Goal: Task Accomplishment & Management: Manage account settings

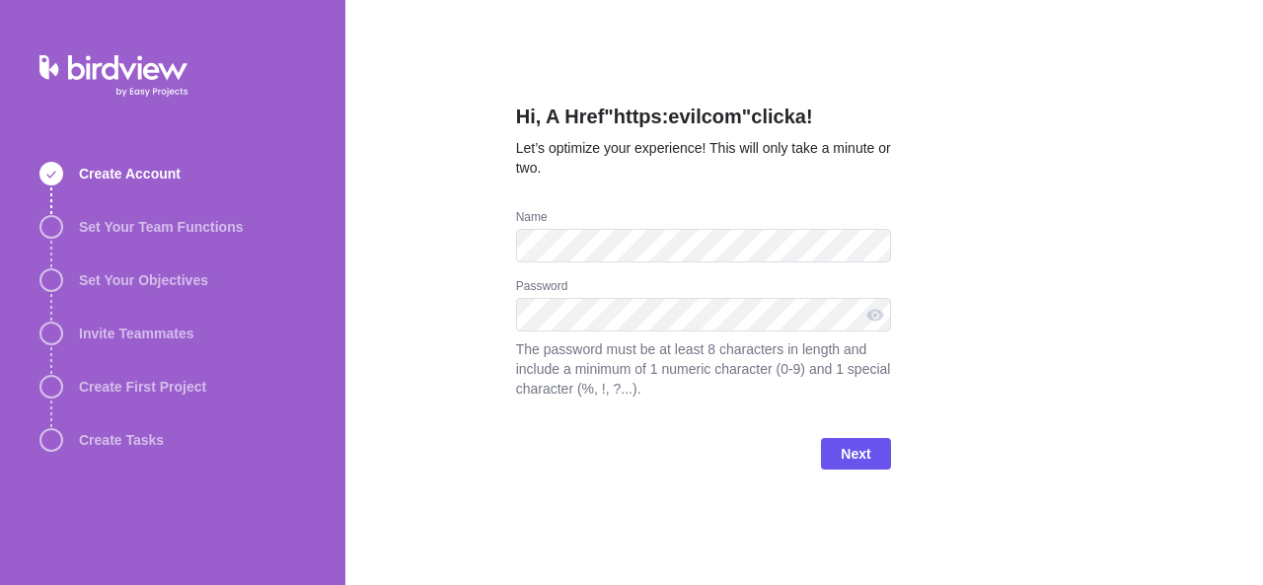
click at [684, 297] on div "Password" at bounding box center [703, 288] width 375 height 20
click at [862, 448] on span "Next" at bounding box center [855, 454] width 30 height 24
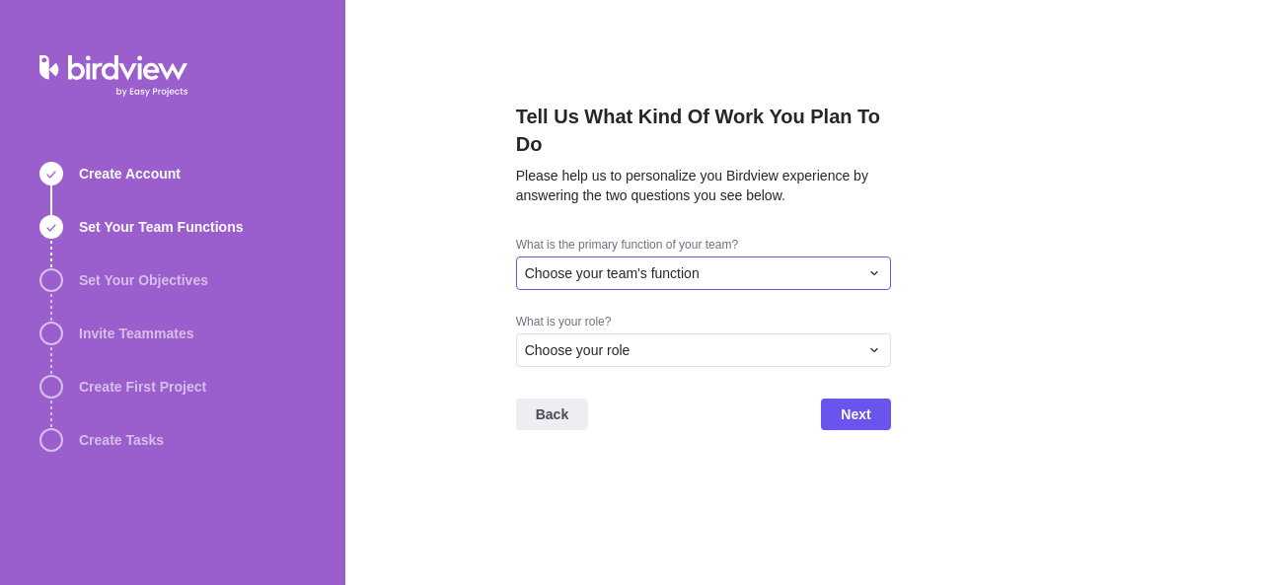
click at [633, 280] on span "Choose your team's function" at bounding box center [612, 273] width 175 height 20
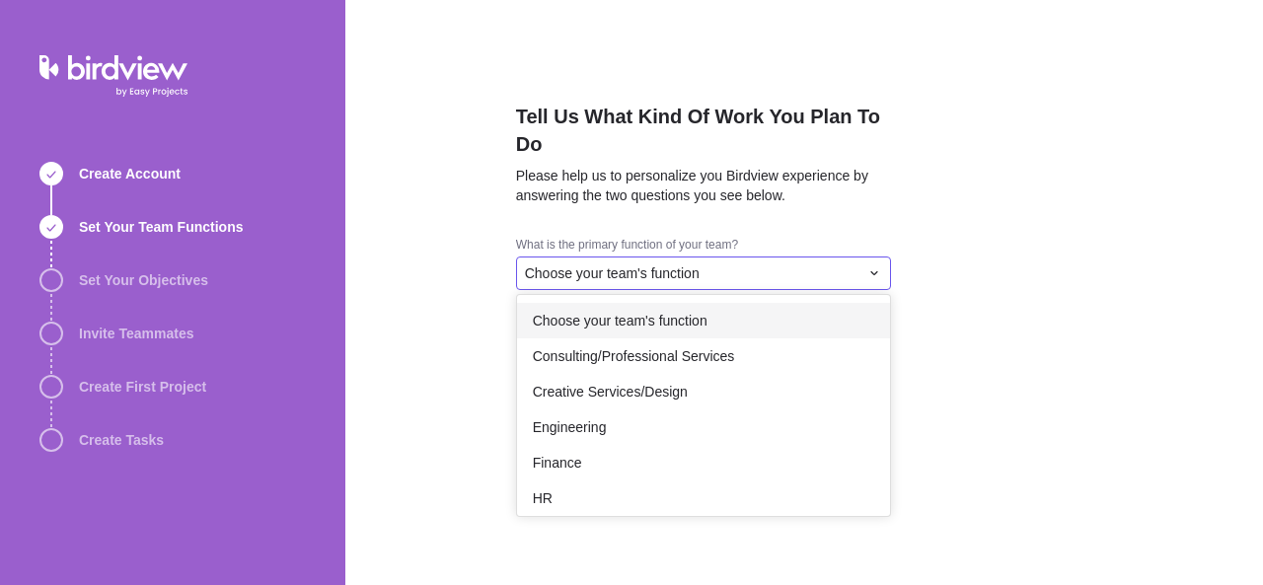
click at [639, 322] on span "Choose your team's function" at bounding box center [620, 321] width 175 height 20
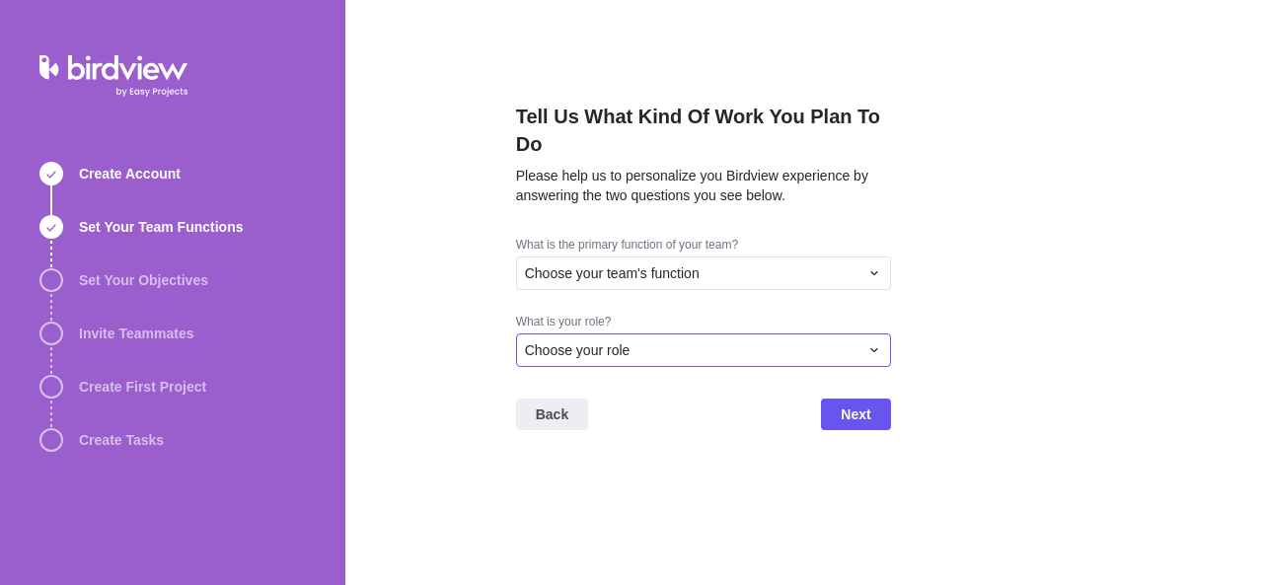
click at [637, 339] on div "Choose your role" at bounding box center [703, 350] width 375 height 34
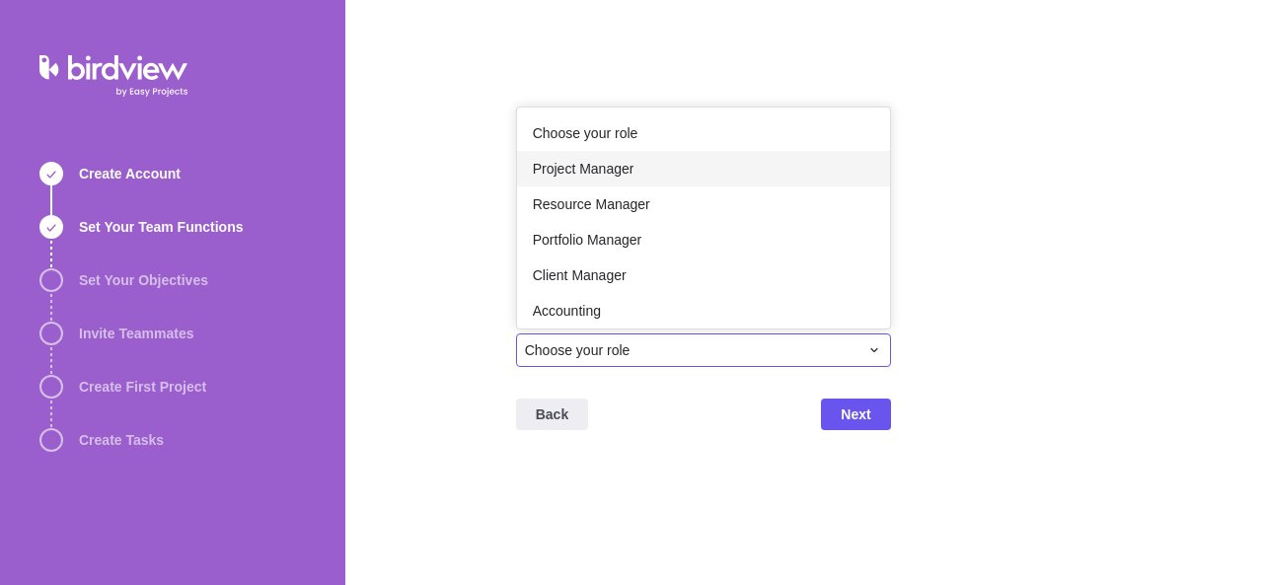
click at [619, 159] on span "Project Manager" at bounding box center [584, 169] width 102 height 20
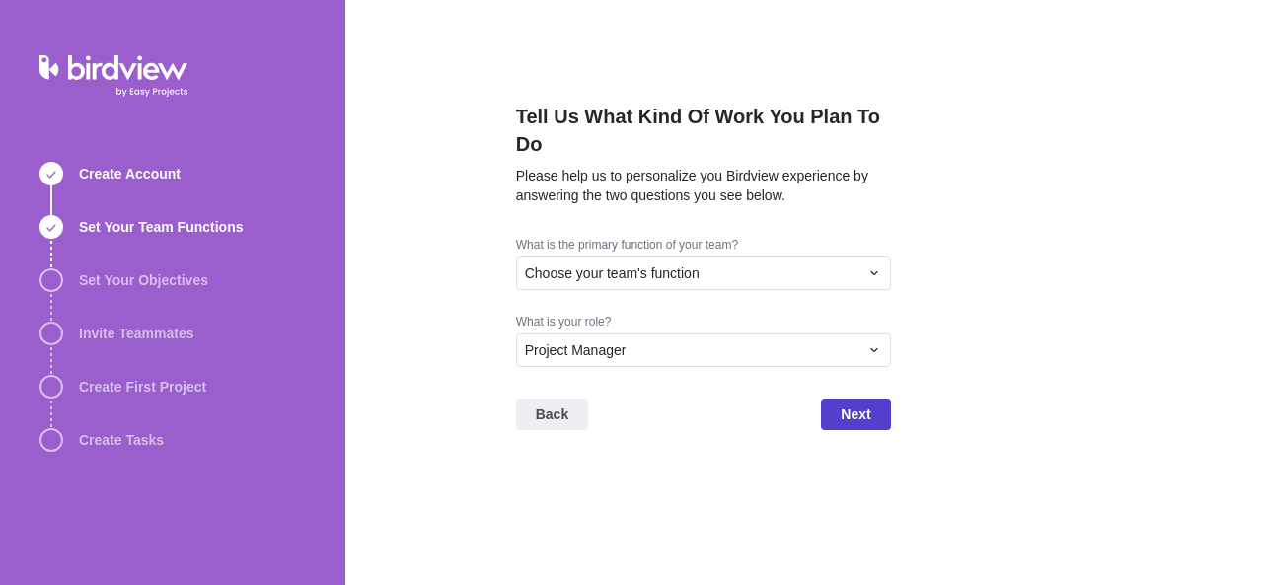
click at [841, 418] on span "Next" at bounding box center [855, 414] width 30 height 24
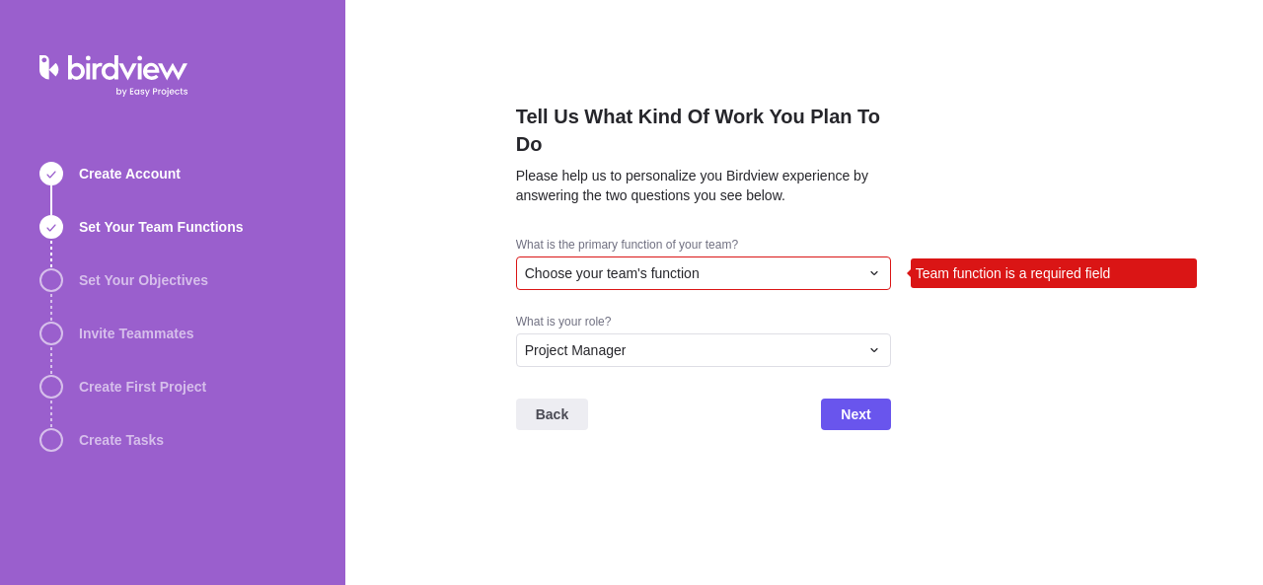
click at [742, 271] on div "Choose your team's function" at bounding box center [691, 273] width 333 height 20
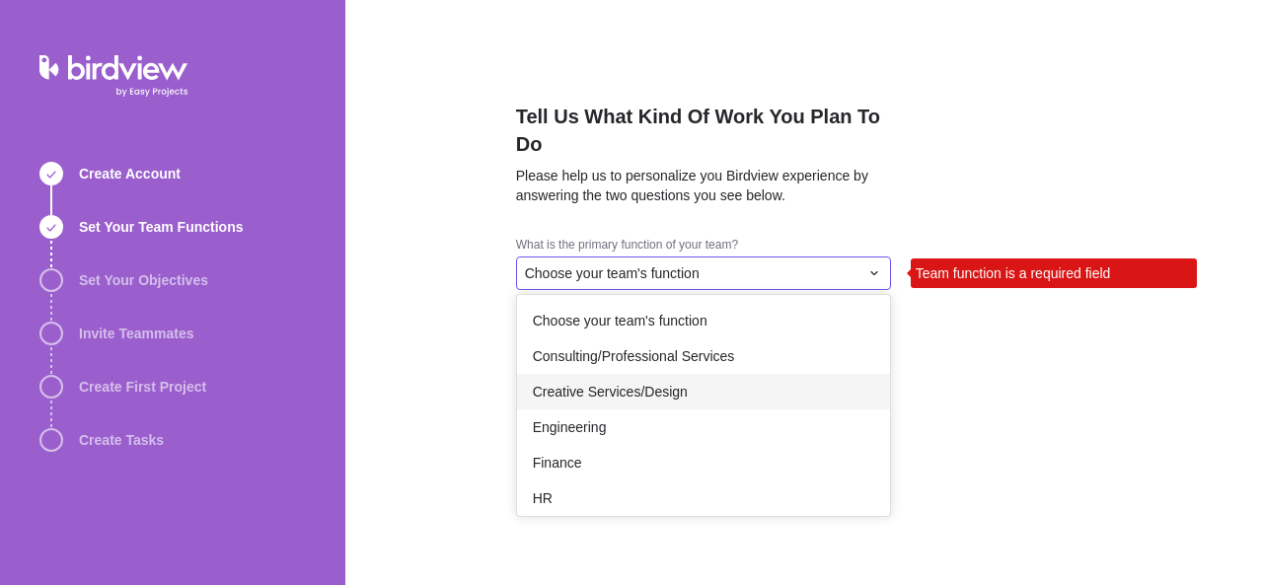
click at [675, 389] on span "Creative Services/Design" at bounding box center [610, 392] width 155 height 20
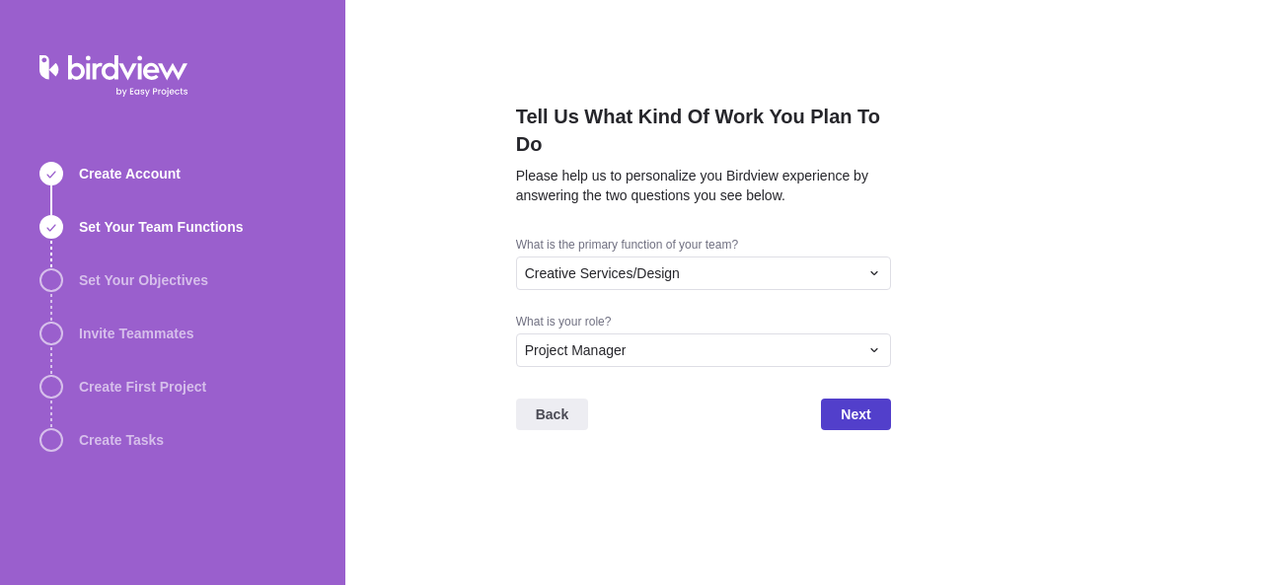
click at [853, 408] on span "Next" at bounding box center [855, 414] width 30 height 24
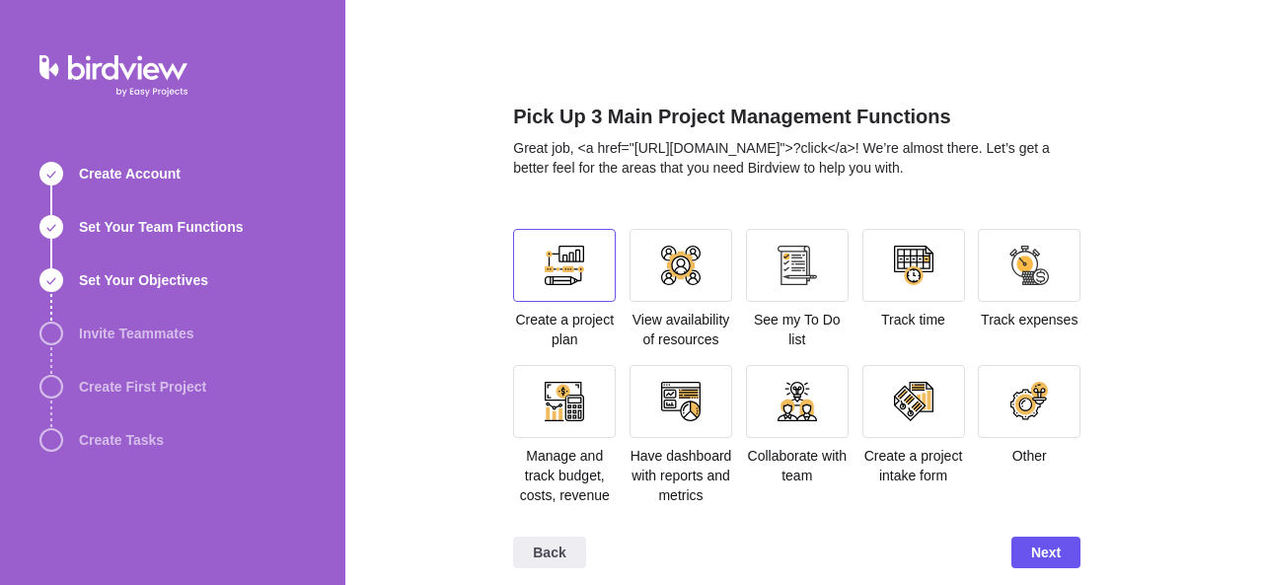
click at [567, 274] on div at bounding box center [564, 265] width 39 height 39
click at [1043, 541] on span "Next" at bounding box center [1046, 553] width 30 height 24
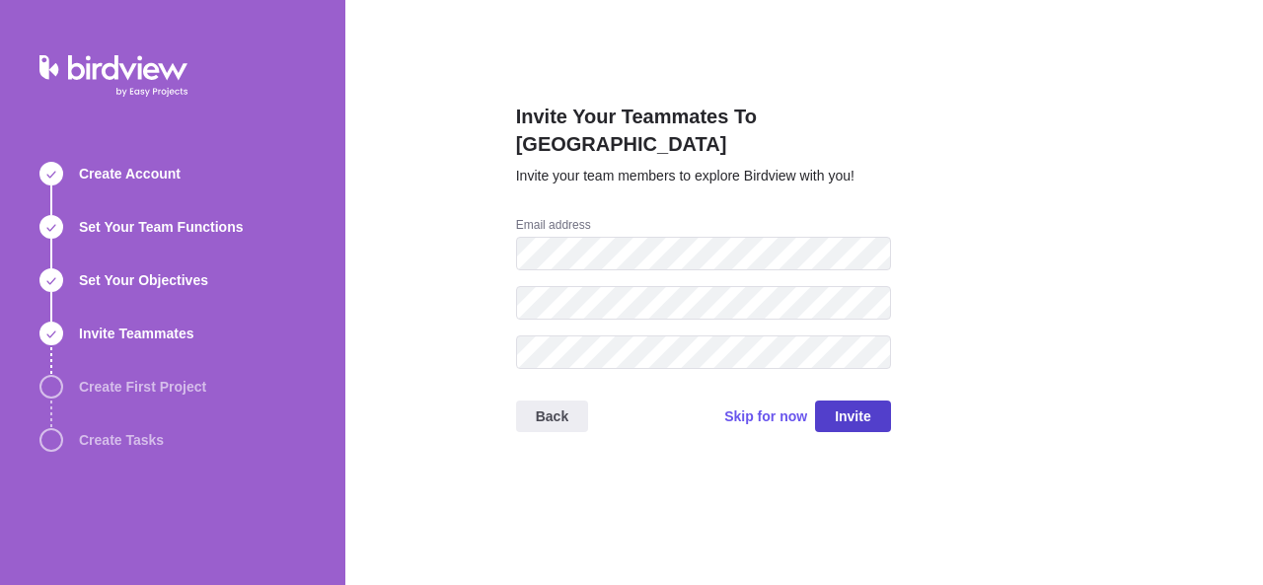
click at [851, 404] on span "Invite" at bounding box center [853, 416] width 36 height 24
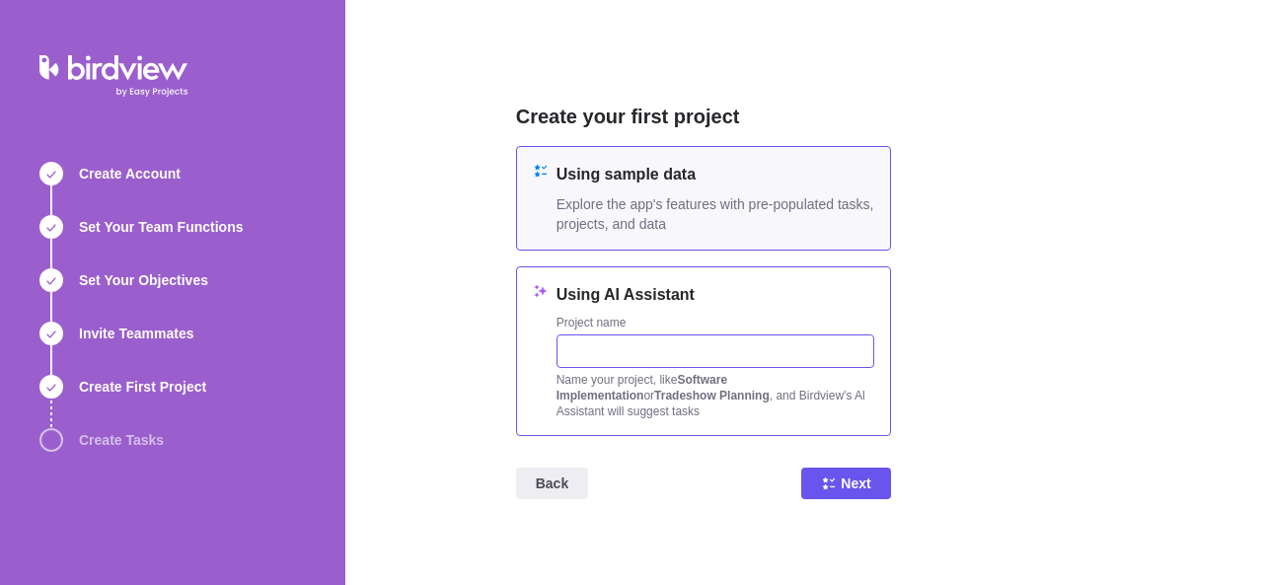
click at [659, 346] on input "text" at bounding box center [715, 351] width 318 height 34
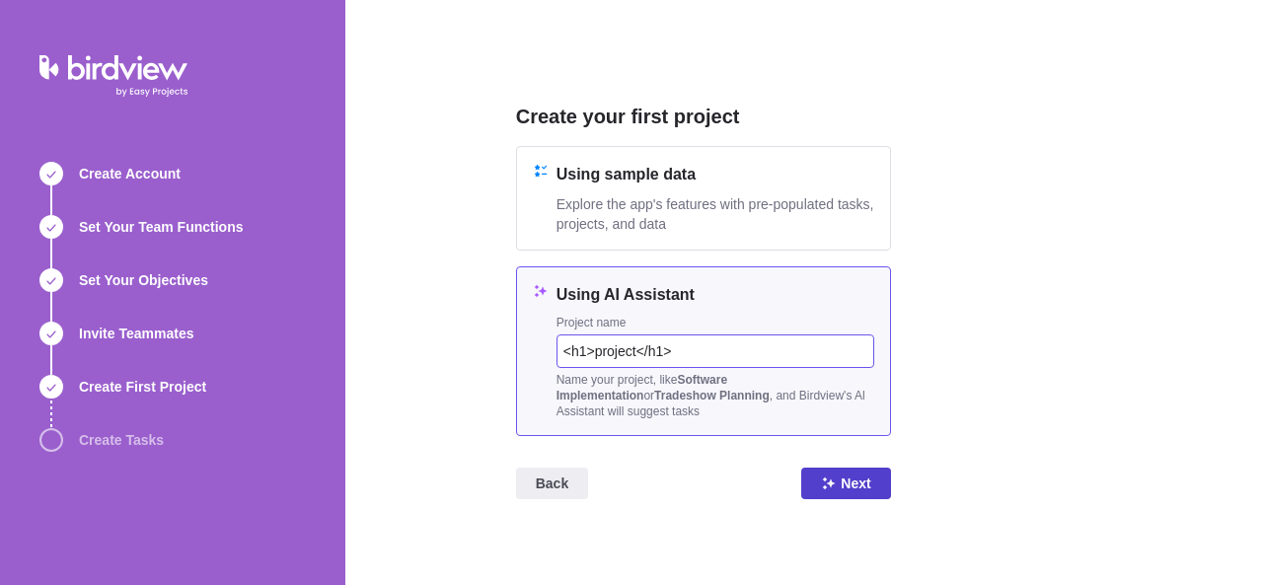
type input "<h1>project</h1>"
click at [859, 485] on span "Next" at bounding box center [855, 484] width 30 height 24
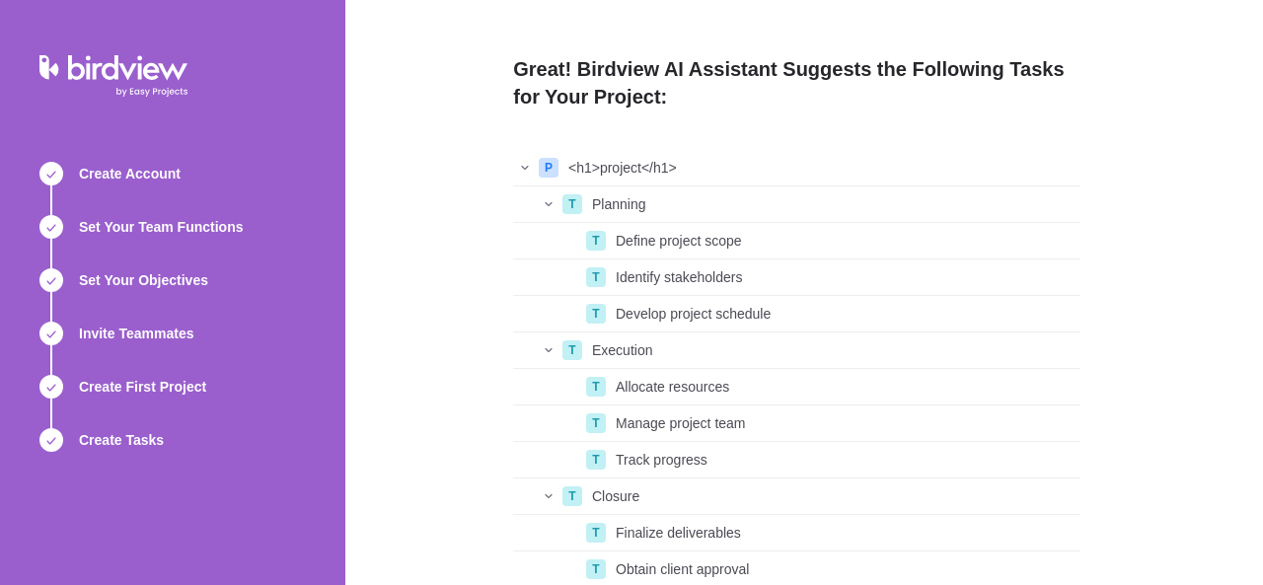
scroll to position [155, 0]
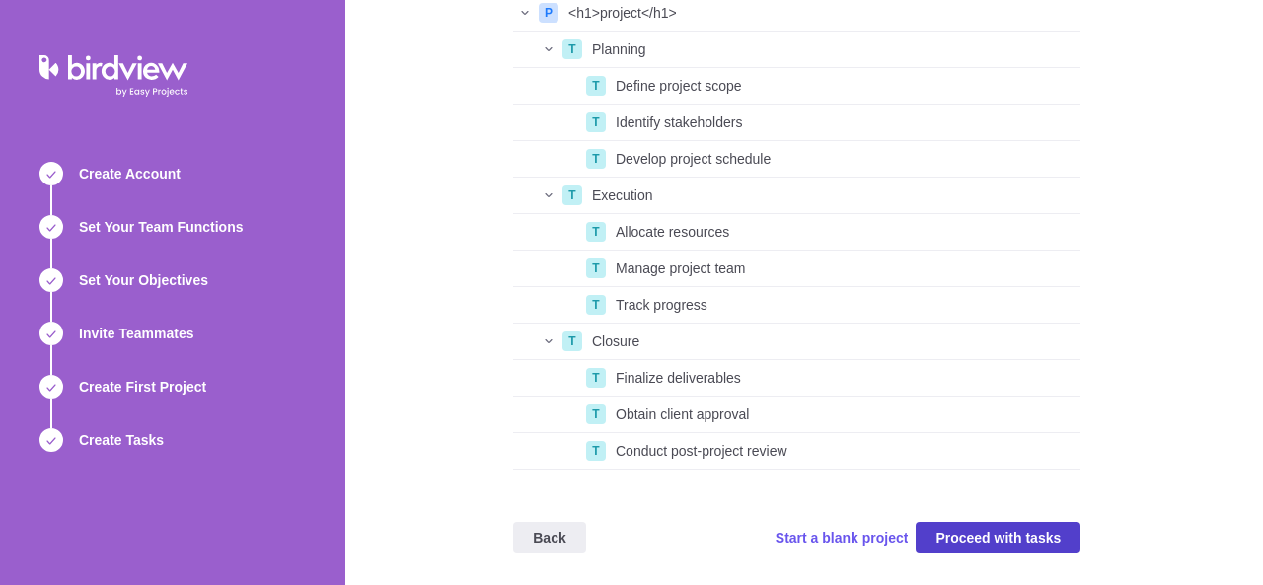
click at [992, 539] on span "Proceed with tasks" at bounding box center [997, 538] width 125 height 24
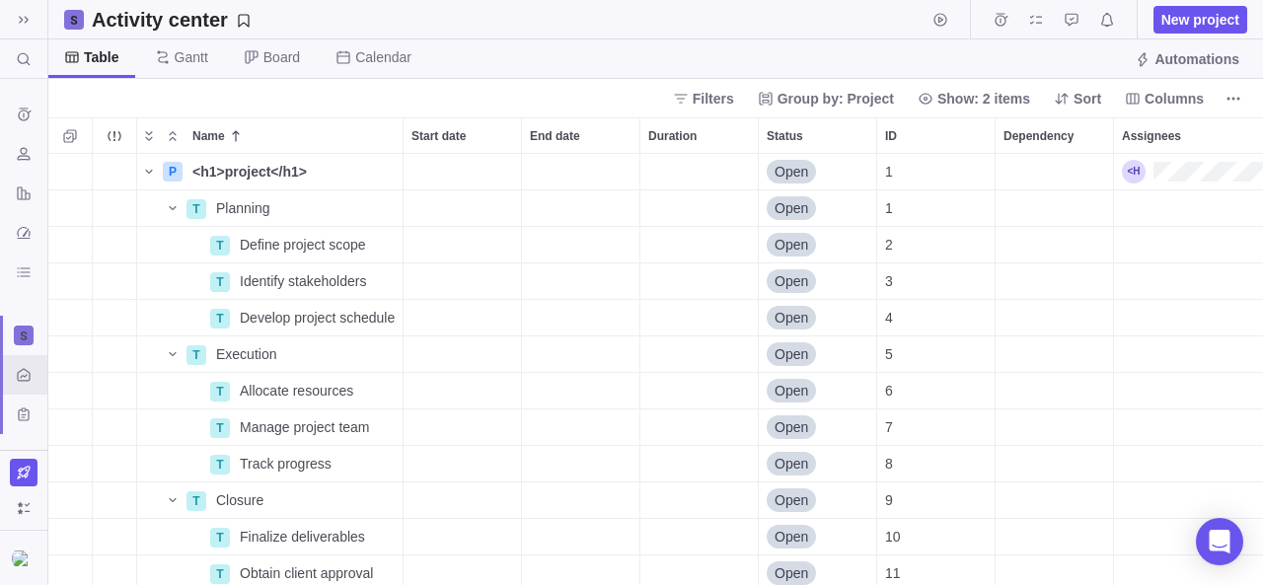
scroll to position [99, 0]
click at [33, 563] on img at bounding box center [24, 558] width 24 height 16
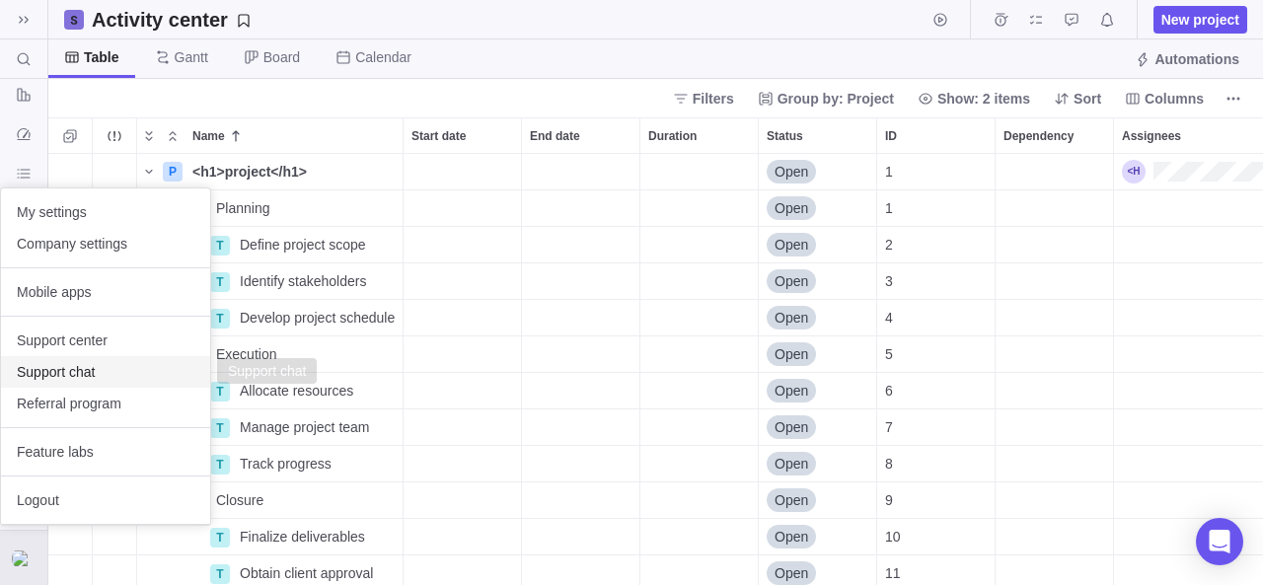
click at [102, 371] on span "Support chat" at bounding box center [106, 372] width 178 height 20
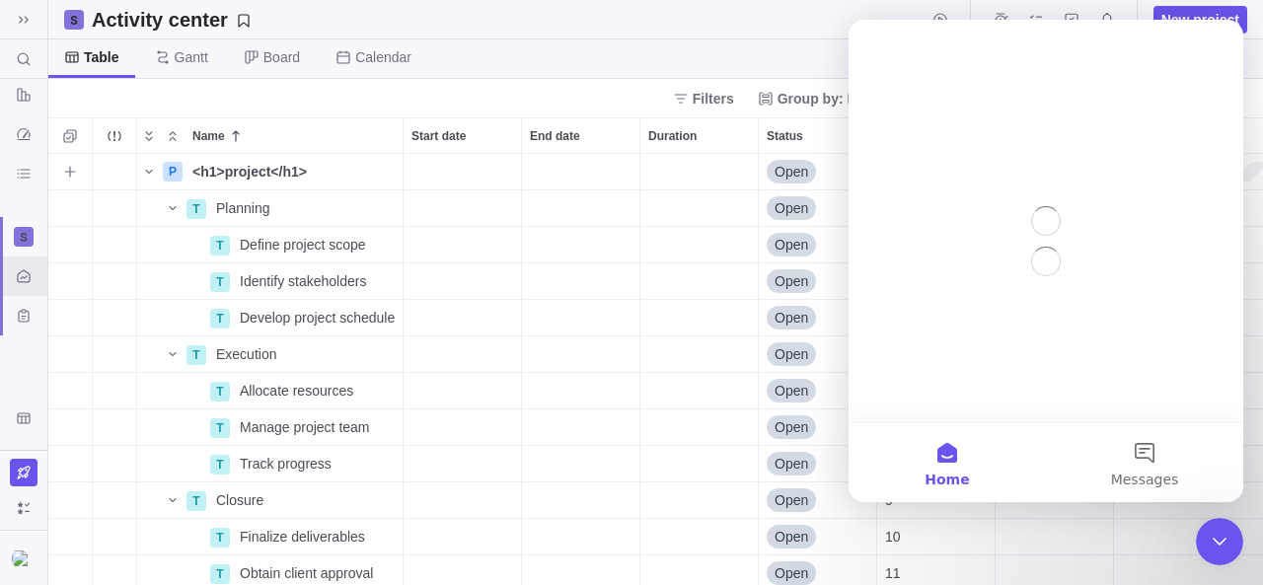
scroll to position [0, 0]
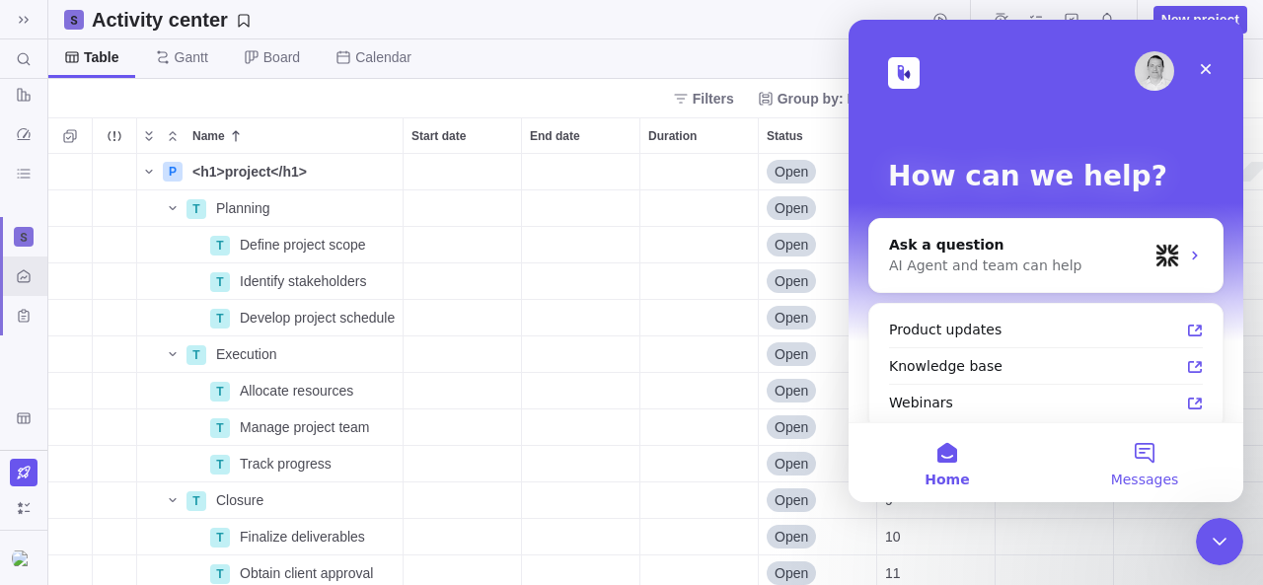
click at [1169, 451] on button "Messages" at bounding box center [1144, 462] width 197 height 79
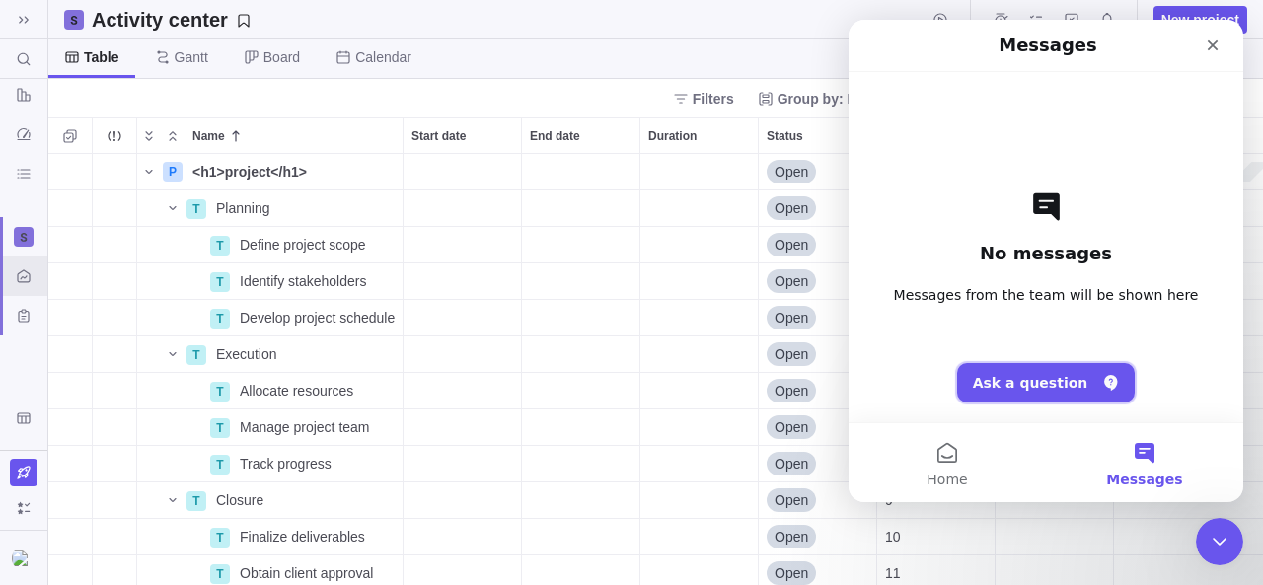
click at [1035, 388] on button "Ask a question" at bounding box center [1046, 382] width 179 height 39
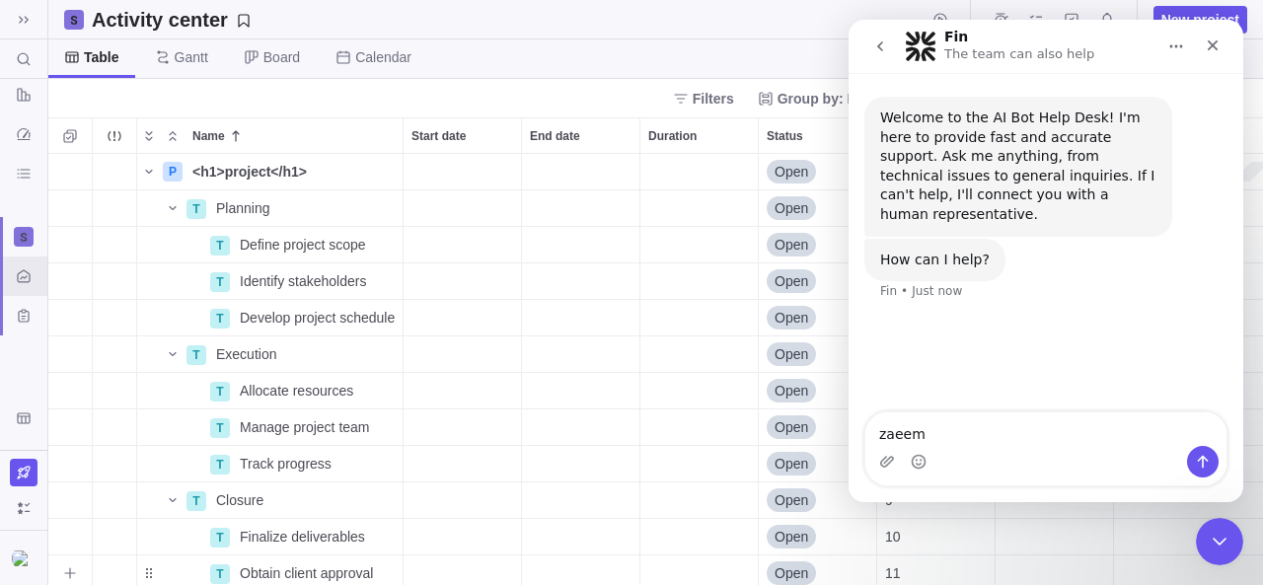
type textarea "zaeem"
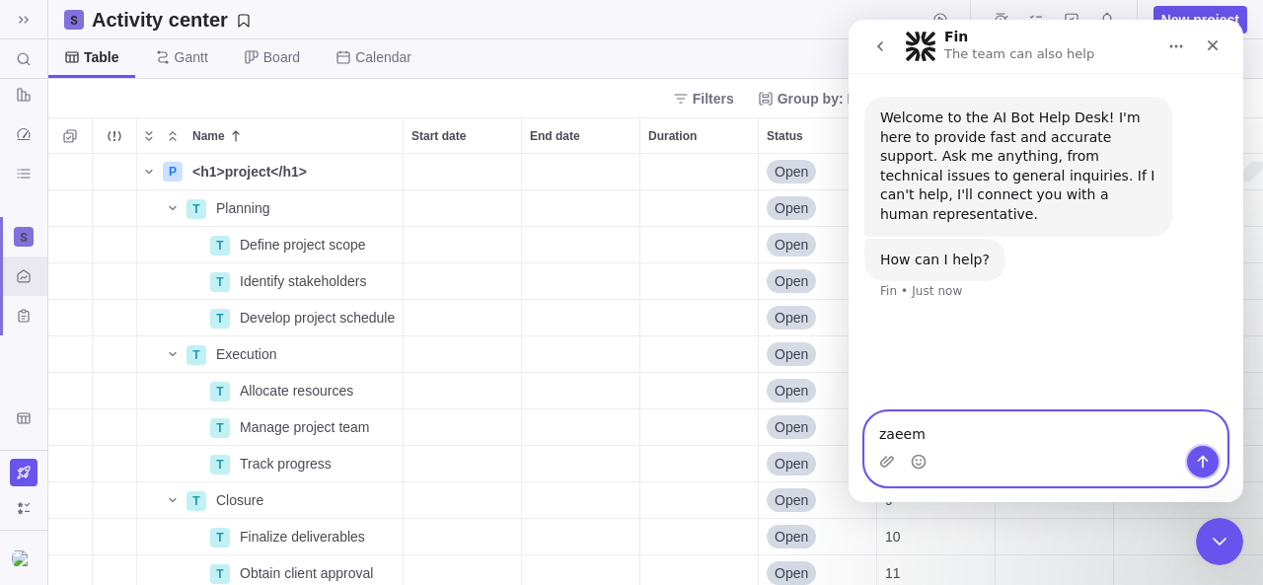
click at [1195, 469] on icon "Send a message…" at bounding box center [1203, 462] width 16 height 16
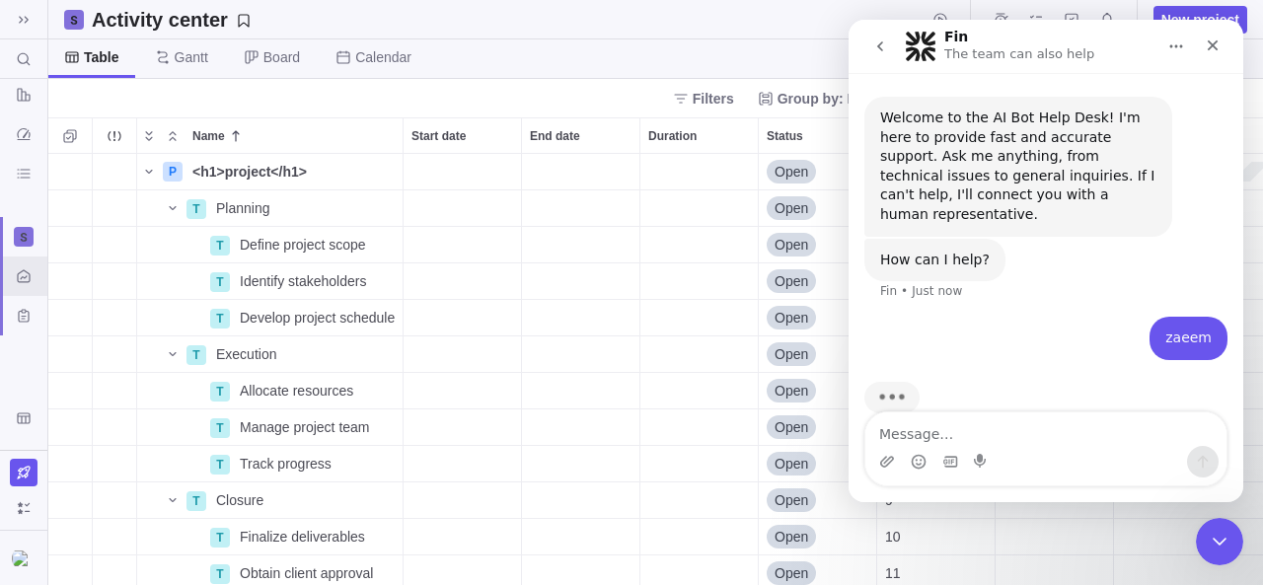
scroll to position [14, 0]
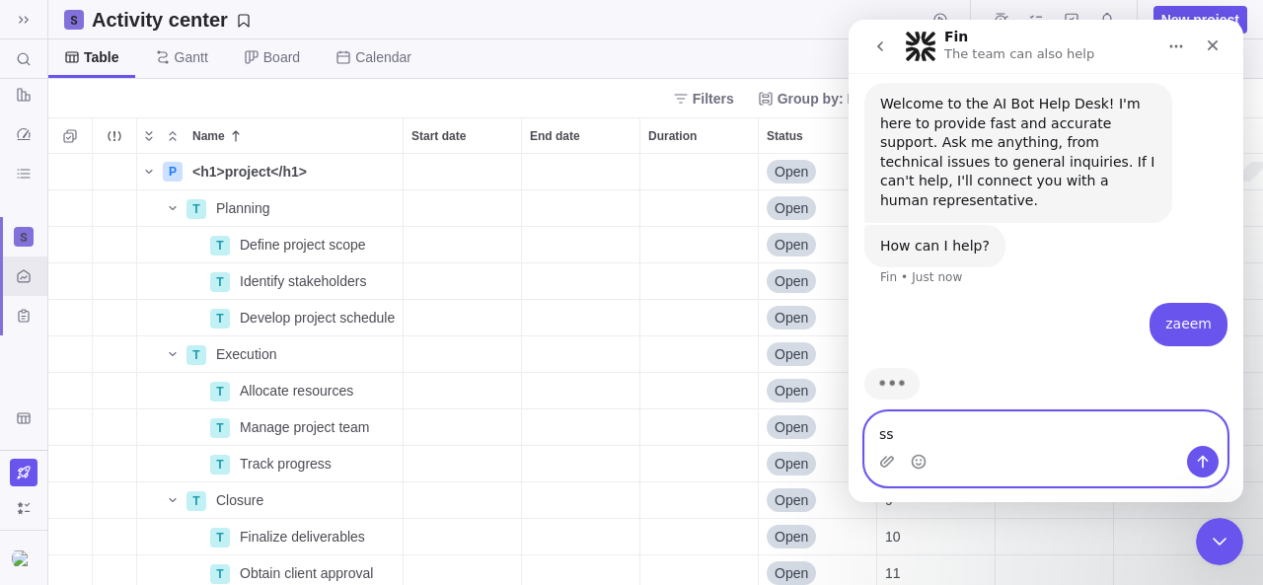
type textarea "ss"
click at [1201, 456] on icon "Send a message…" at bounding box center [1203, 462] width 16 height 16
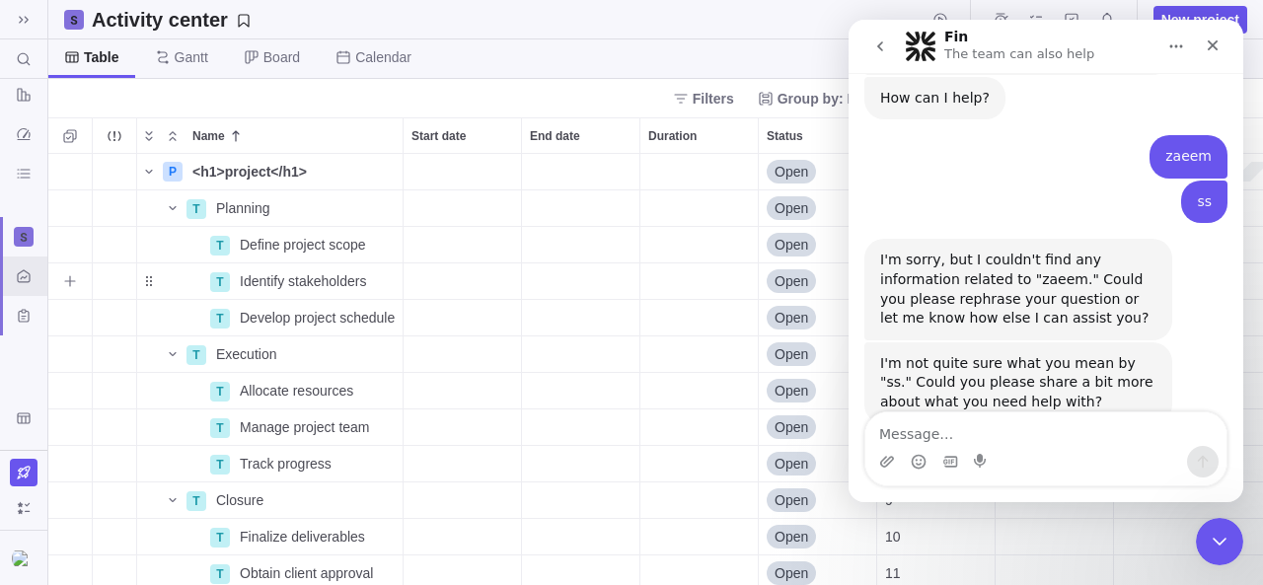
scroll to position [195, 0]
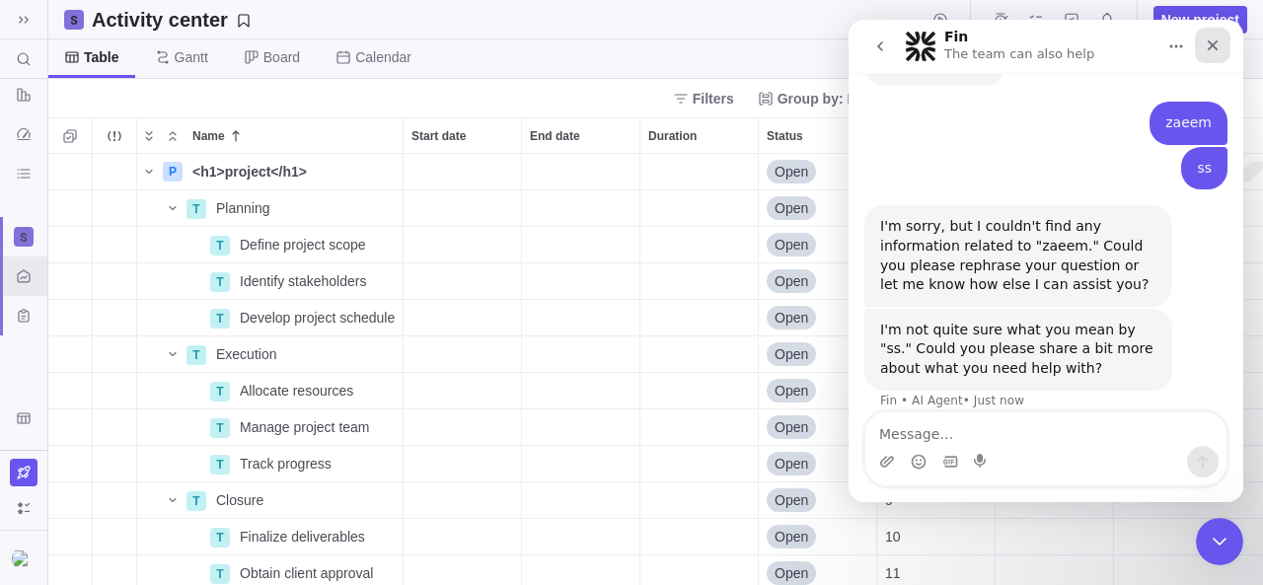
click at [1215, 52] on icon "Close" at bounding box center [1212, 45] width 16 height 16
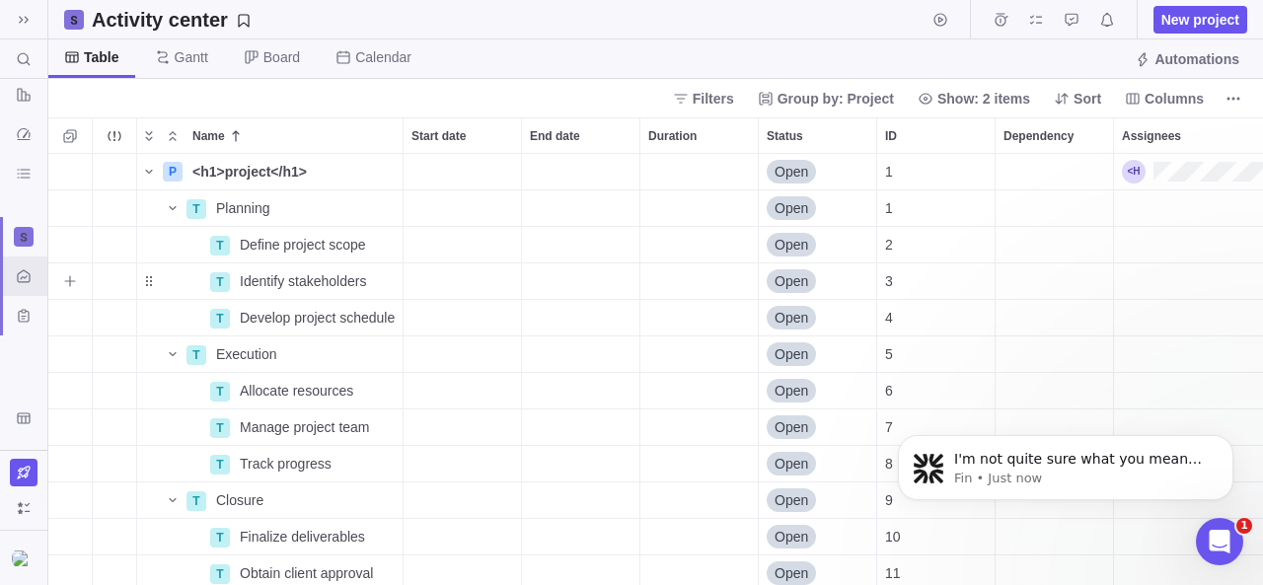
scroll to position [0, 0]
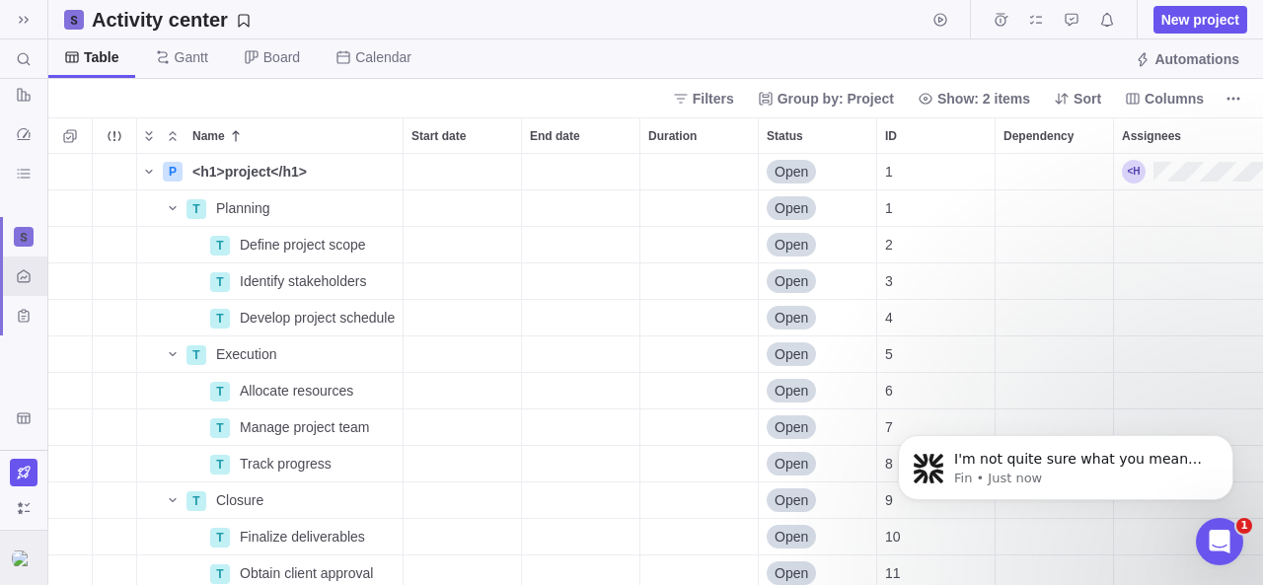
drag, startPoint x: 30, startPoint y: 555, endPoint x: 43, endPoint y: 548, distance: 15.4
click at [30, 556] on img at bounding box center [24, 558] width 24 height 16
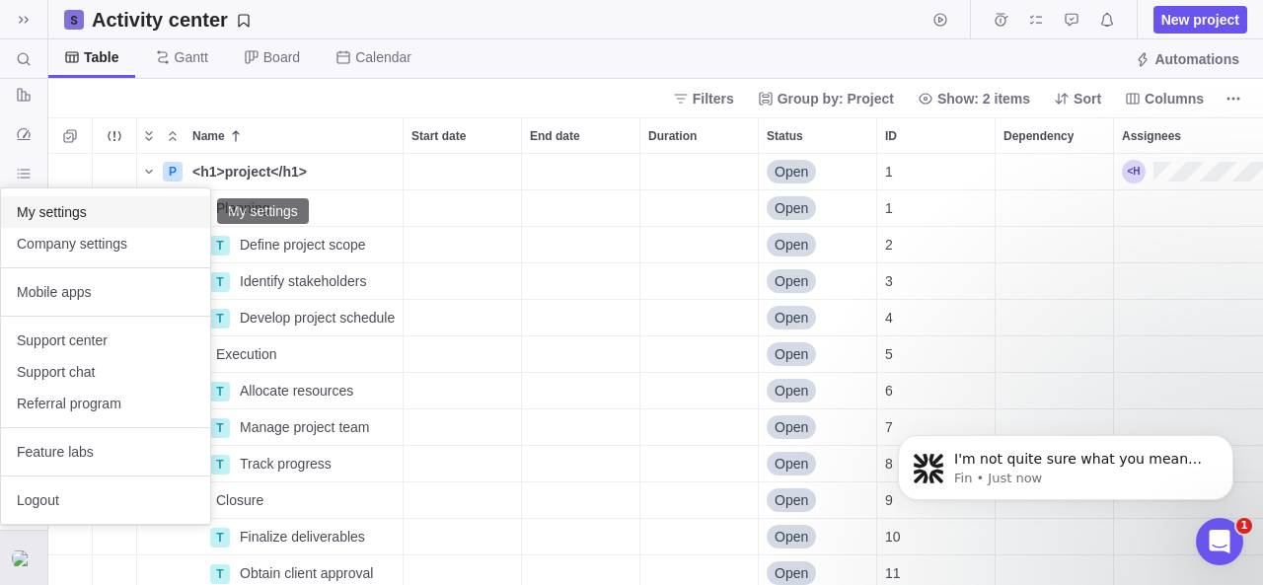
click at [77, 217] on span "My settings" at bounding box center [106, 212] width 178 height 20
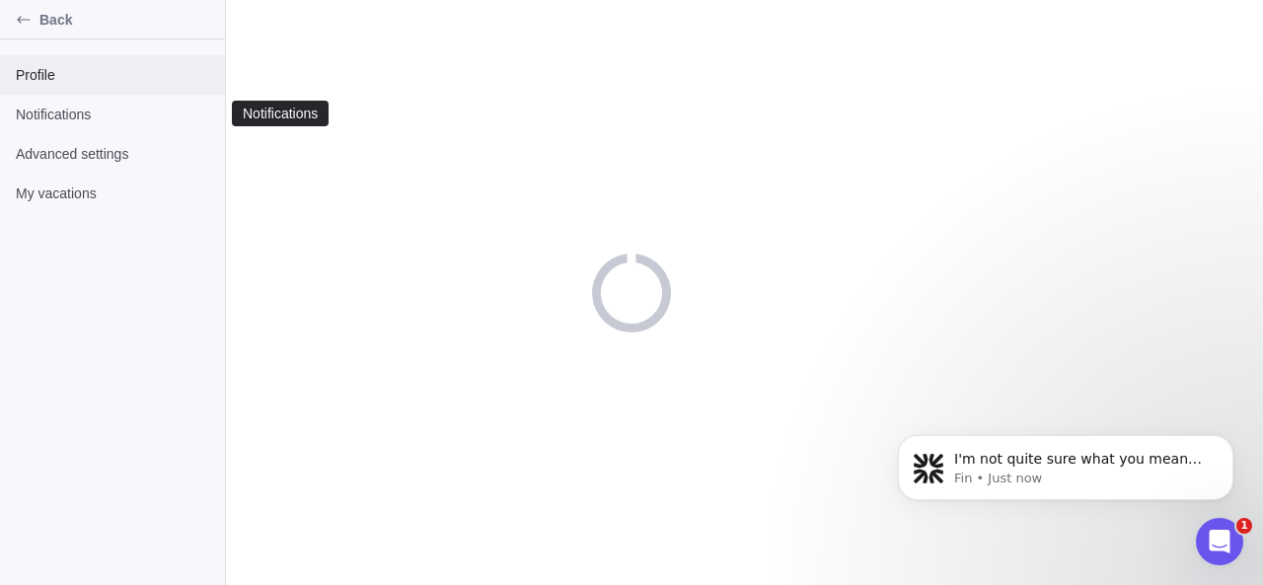
click at [86, 78] on span "Profile" at bounding box center [112, 75] width 193 height 20
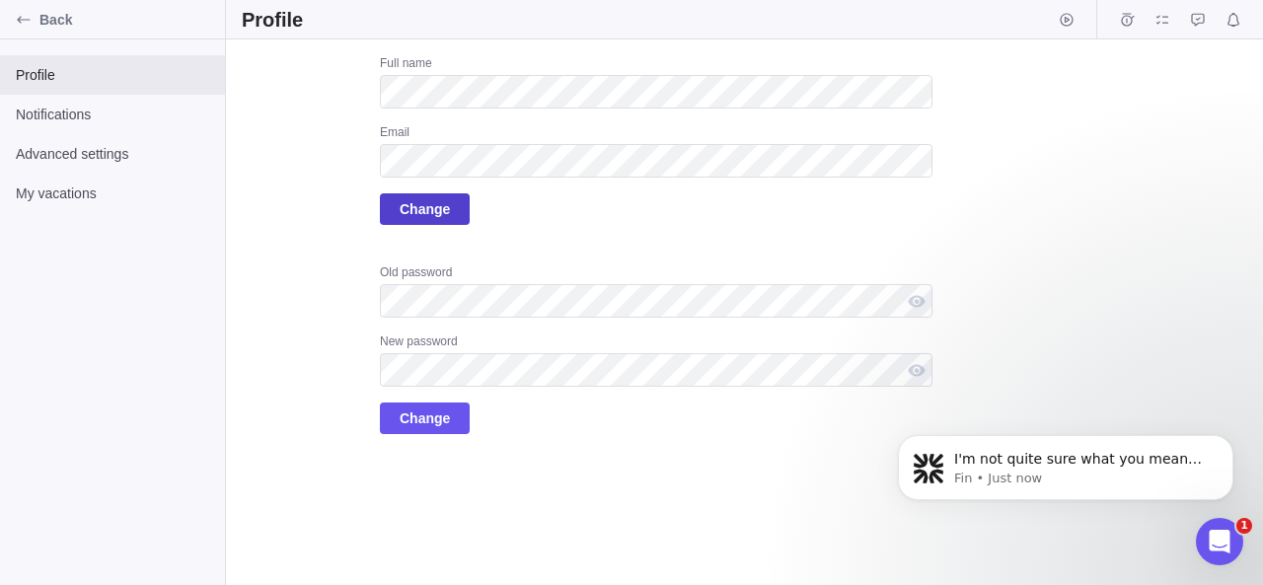
click at [431, 198] on span "Change" at bounding box center [425, 209] width 50 height 24
click at [327, 386] on div "Upload Full name Email Change Old password New password Change" at bounding box center [587, 244] width 691 height 379
click at [301, 155] on div "Upload Full name Email Change Old password New password Change" at bounding box center [587, 244] width 691 height 379
click at [583, 182] on div "Full name Email Change" at bounding box center [656, 140] width 552 height 170
click at [306, 157] on div "Upload Full name Email Change Old password New password Change" at bounding box center [587, 244] width 691 height 379
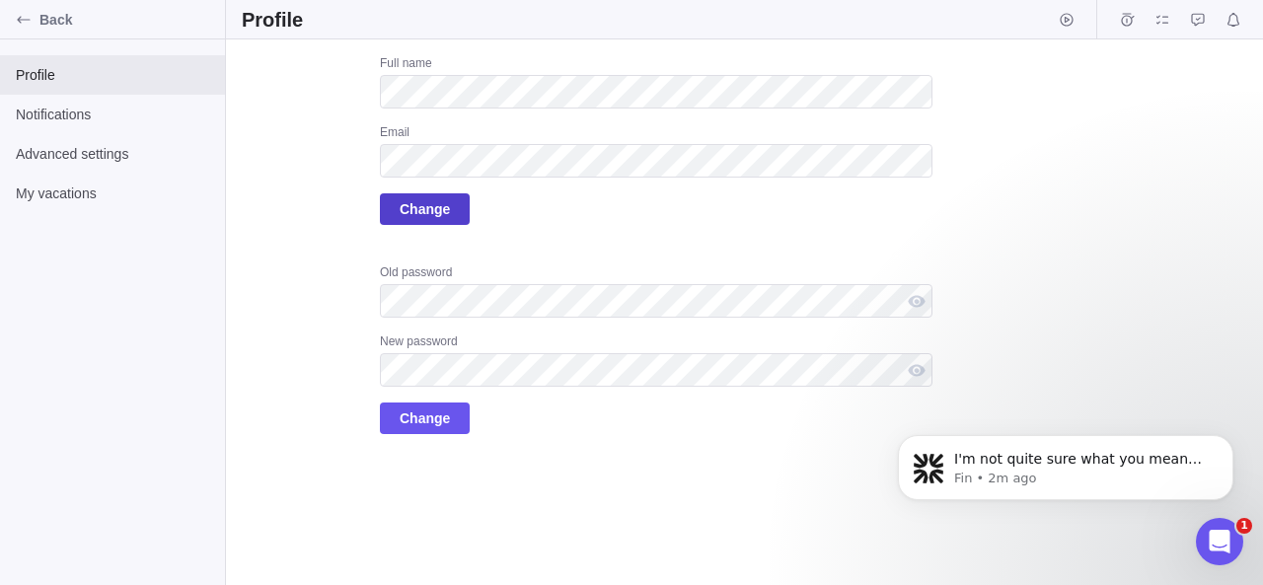
click at [438, 213] on span "Change" at bounding box center [425, 209] width 50 height 24
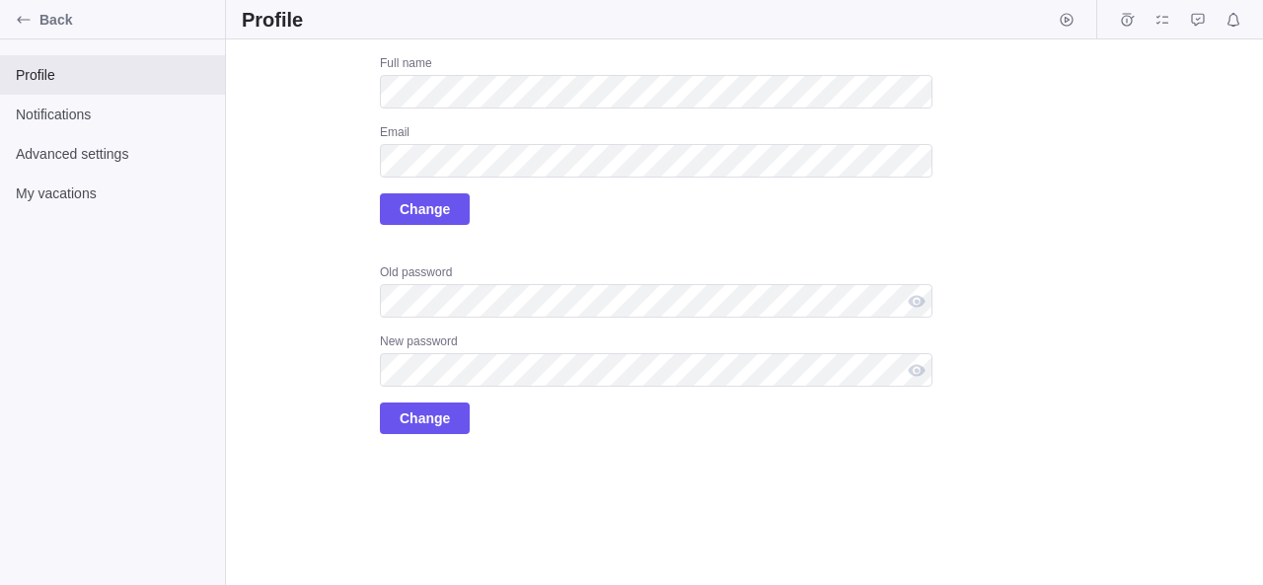
click at [323, 314] on div "Upload Full name Email Change Old password New password Change" at bounding box center [587, 244] width 691 height 379
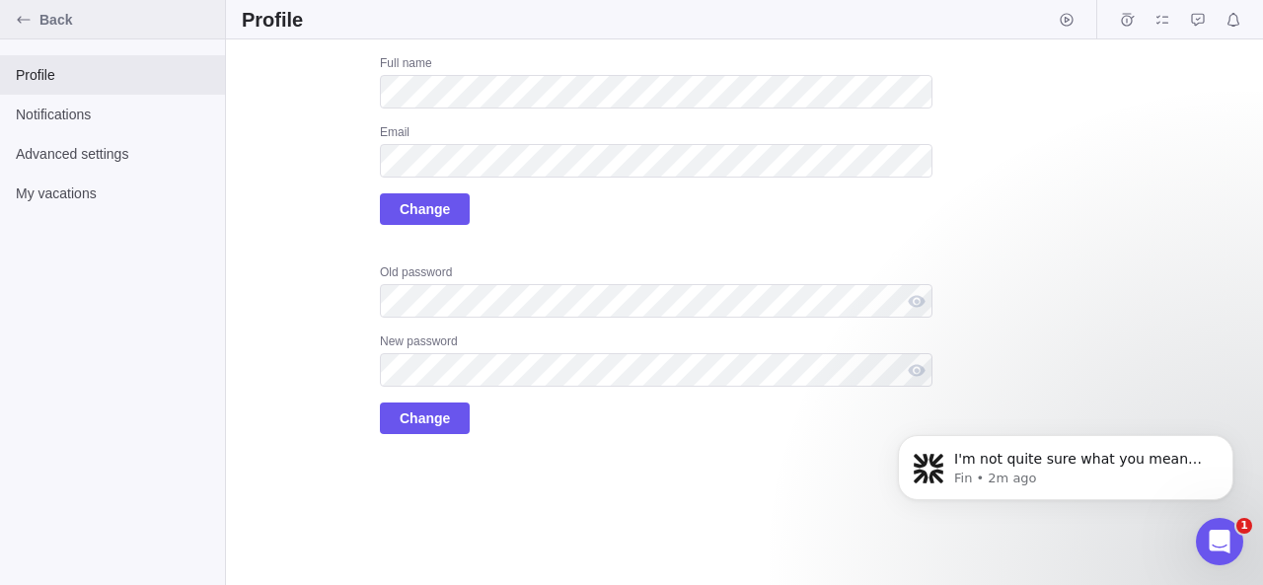
click at [34, 14] on div "Back" at bounding box center [24, 20] width 32 height 32
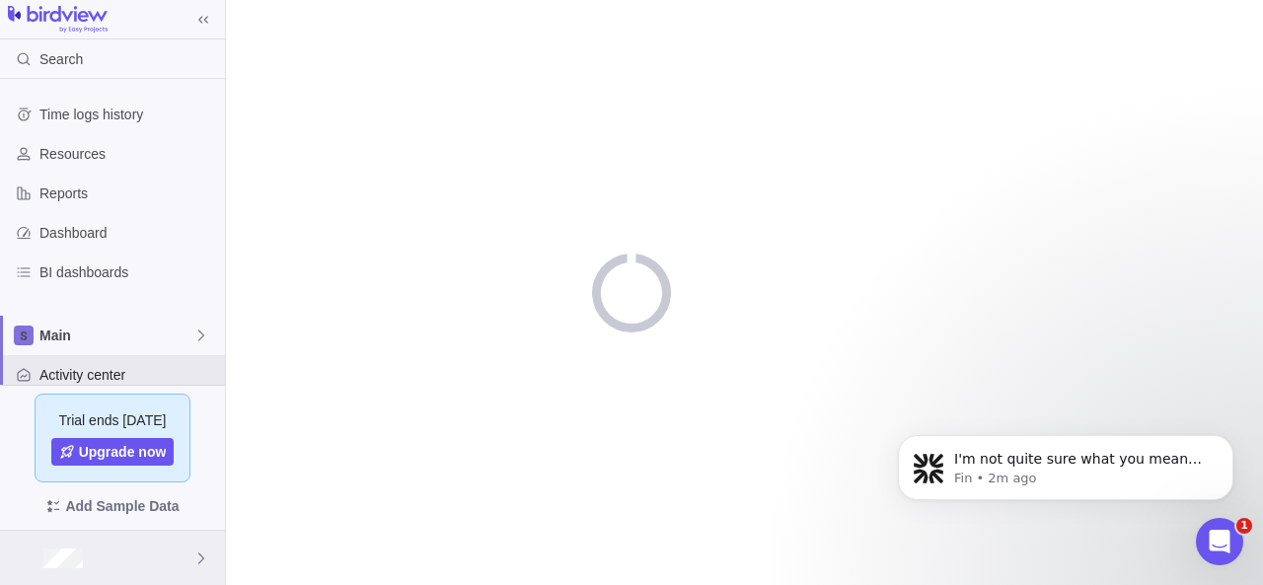
click at [72, 548] on div at bounding box center [112, 558] width 225 height 54
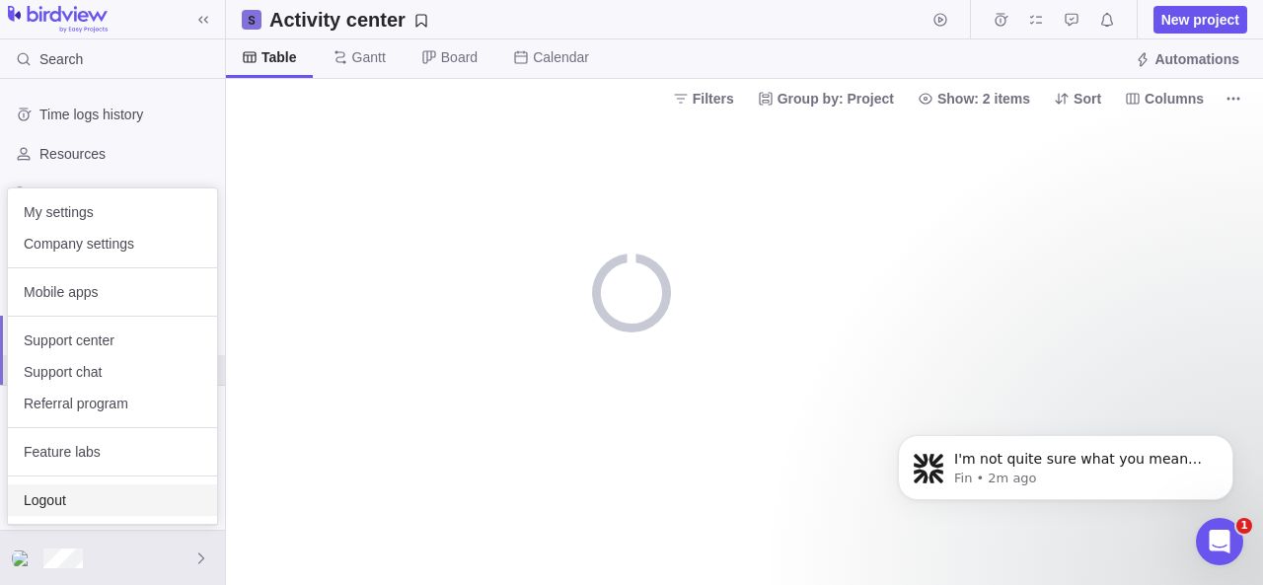
click at [80, 499] on span "Logout" at bounding box center [113, 500] width 178 height 20
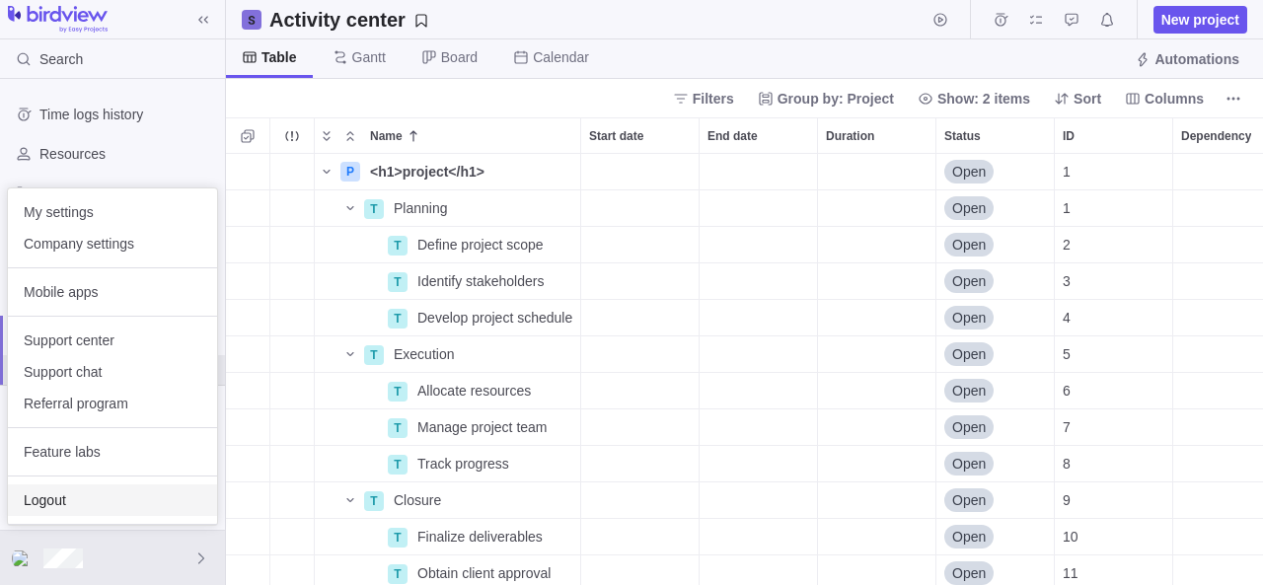
scroll to position [416, 1022]
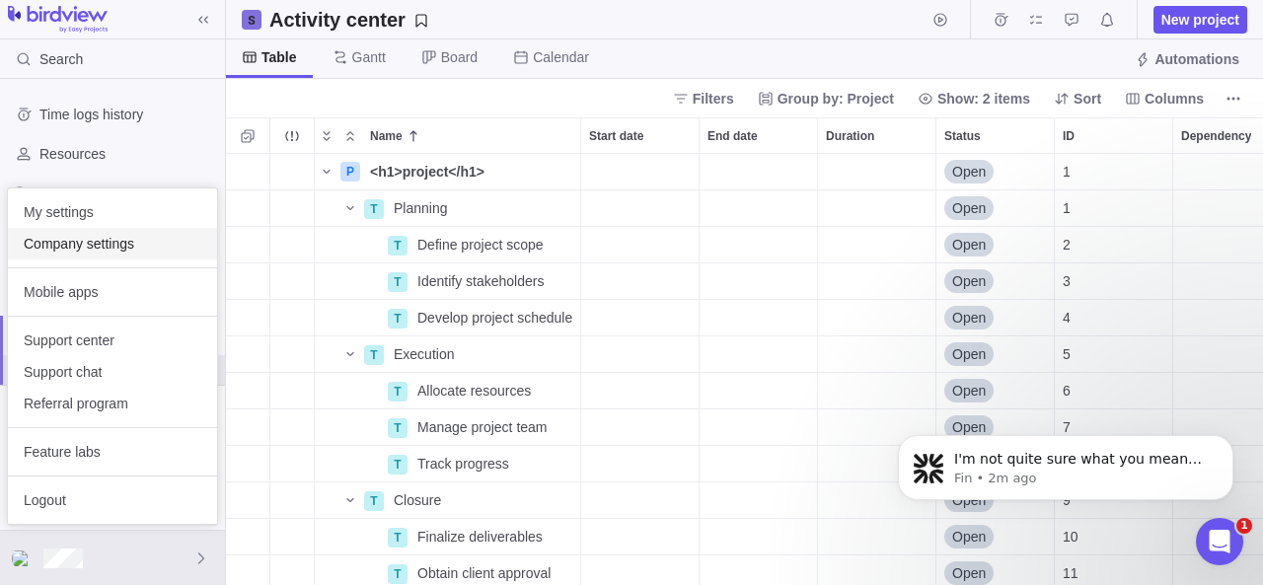
click at [140, 247] on span "Company settings" at bounding box center [113, 244] width 178 height 20
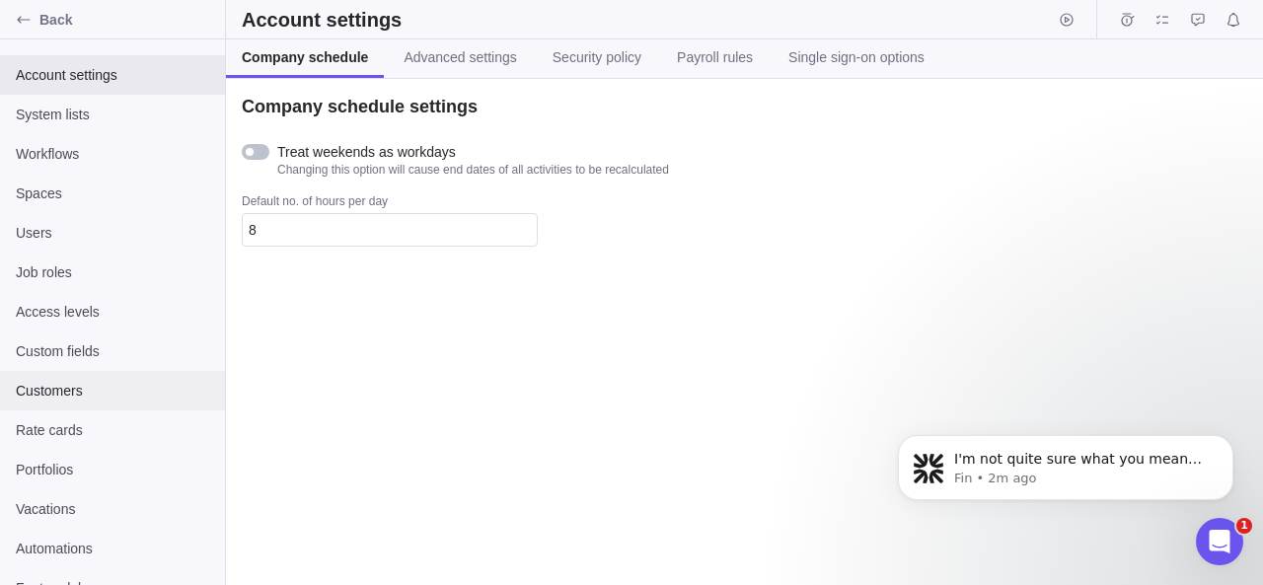
scroll to position [23, 0]
